Goal: Information Seeking & Learning: Learn about a topic

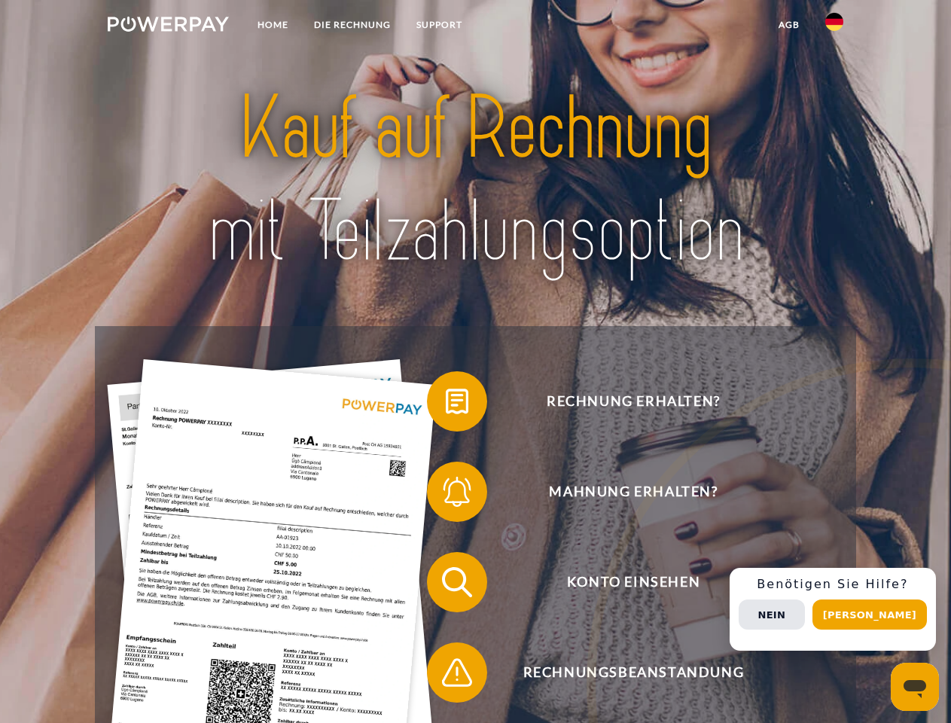
click at [168, 26] on img at bounding box center [168, 24] width 121 height 15
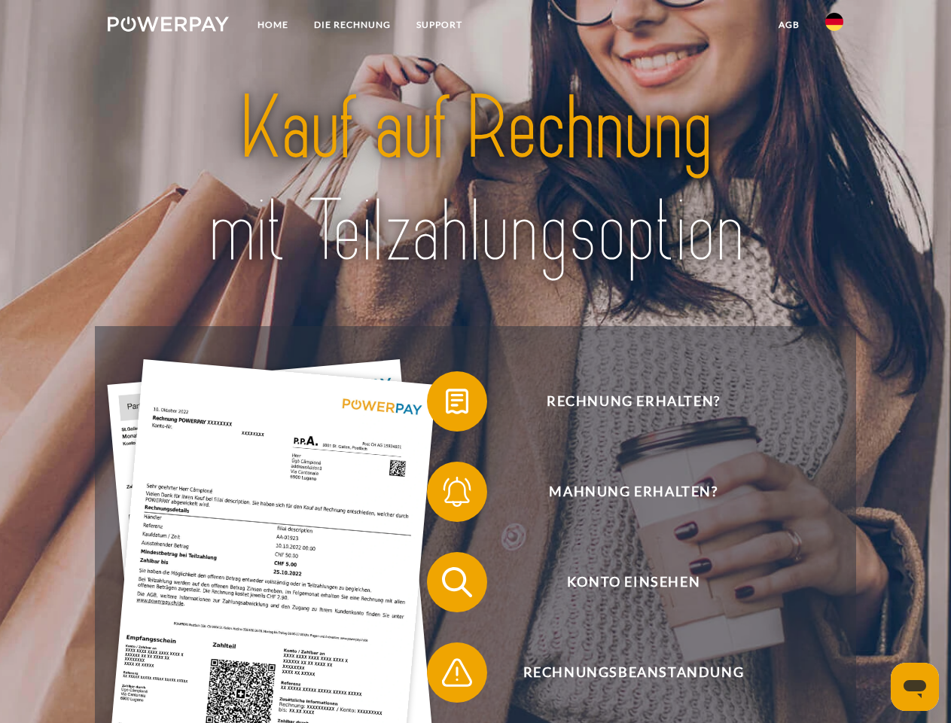
click at [835, 26] on img at bounding box center [835, 22] width 18 height 18
click at [789, 25] on link "agb" at bounding box center [789, 24] width 47 height 27
click at [446, 405] on span at bounding box center [434, 401] width 75 height 75
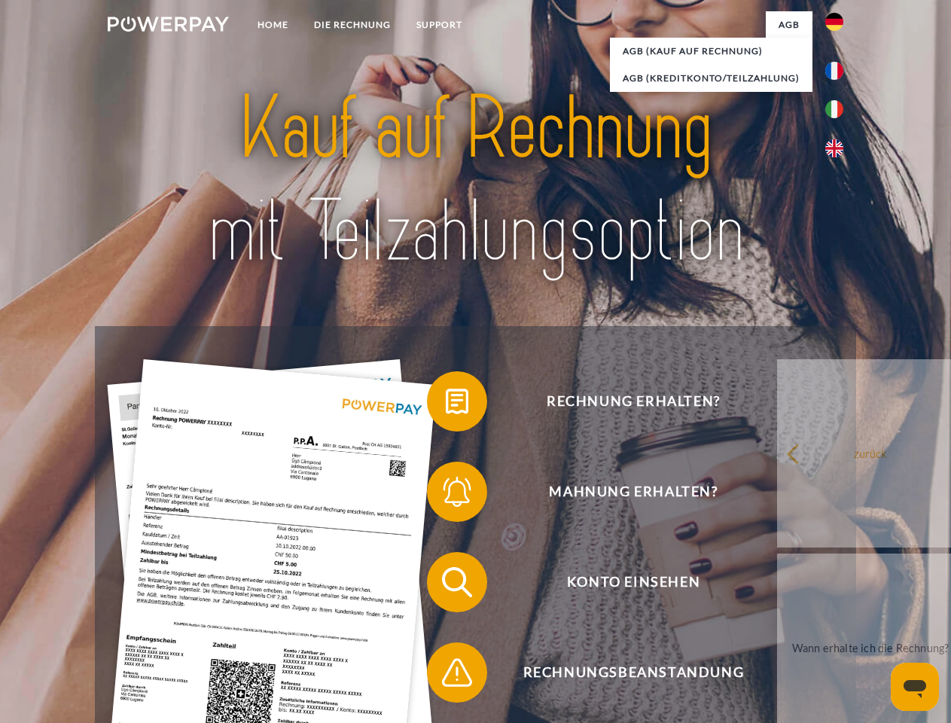
click at [446, 495] on span at bounding box center [434, 491] width 75 height 75
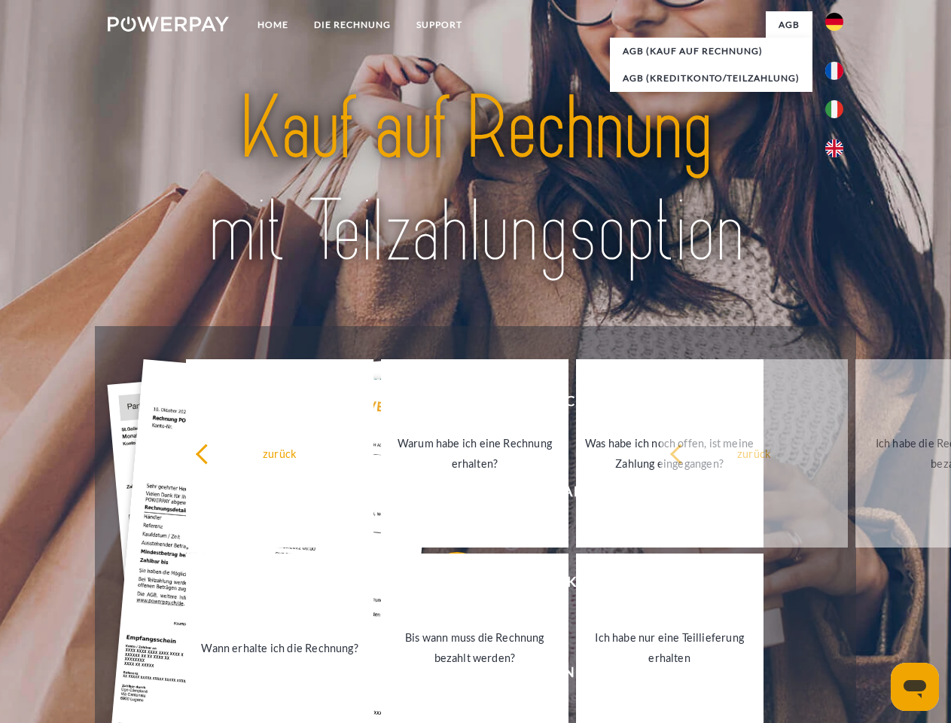
click at [446, 585] on link "Bis wann muss die Rechnung bezahlt werden?" at bounding box center [475, 648] width 188 height 188
click at [576, 676] on link "Ich habe nur eine Teillieferung erhalten" at bounding box center [670, 648] width 188 height 188
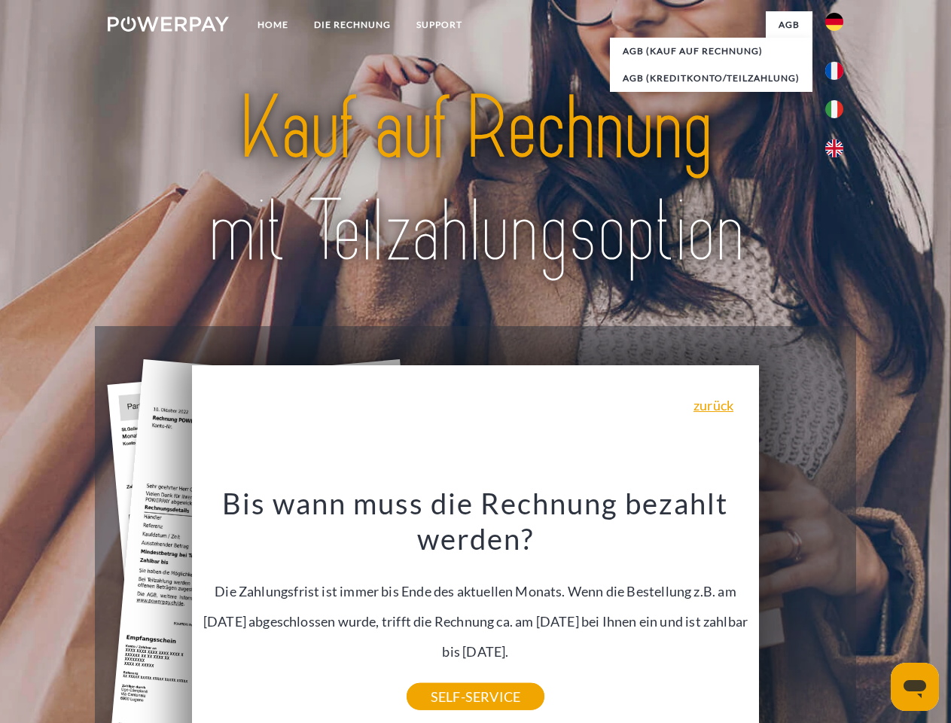
click at [802, 612] on span "Konto einsehen" at bounding box center [633, 582] width 369 height 60
click at [875, 615] on header "Home DIE RECHNUNG SUPPORT" at bounding box center [475, 520] width 951 height 1040
